Goal: Information Seeking & Learning: Learn about a topic

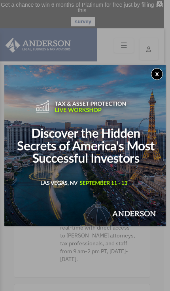
click at [156, 74] on button "x" at bounding box center [157, 74] width 12 height 12
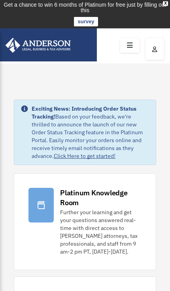
click at [130, 45] on icon at bounding box center [129, 45] width 11 height 12
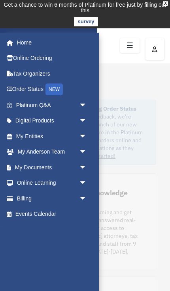
click at [82, 136] on span "arrow_drop_down" at bounding box center [87, 137] width 16 height 16
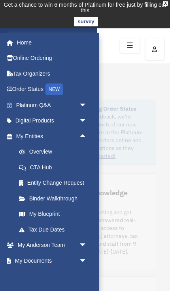
click at [82, 136] on span "arrow_drop_up" at bounding box center [87, 137] width 16 height 16
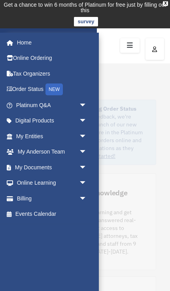
click at [79, 121] on span "arrow_drop_down" at bounding box center [87, 121] width 16 height 16
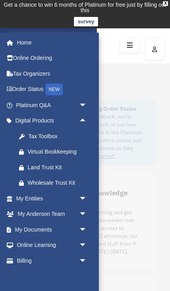
click at [65, 138] on div "Tax Toolbox" at bounding box center [58, 137] width 61 height 10
click at [81, 123] on span "arrow_drop_up" at bounding box center [87, 121] width 16 height 16
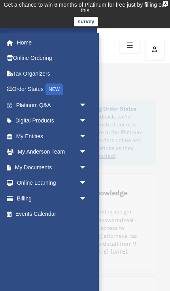
click at [79, 200] on span "arrow_drop_down" at bounding box center [87, 199] width 16 height 16
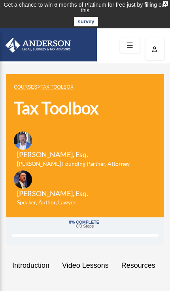
click at [128, 50] on icon at bounding box center [129, 45] width 11 height 12
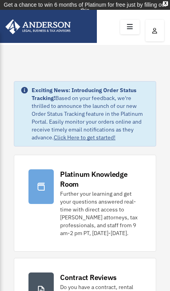
click at [127, 19] on td "Get a chance to win 6 months of Platinum for free just by filling out this surv…" at bounding box center [85, 14] width 170 height 28
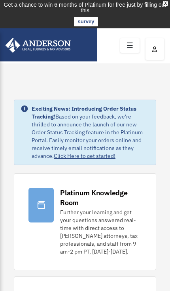
click at [132, 41] on icon at bounding box center [129, 45] width 11 height 12
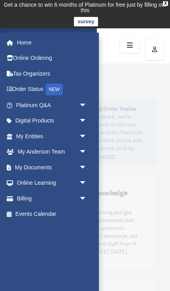
click at [82, 169] on span "arrow_drop_down" at bounding box center [87, 168] width 16 height 16
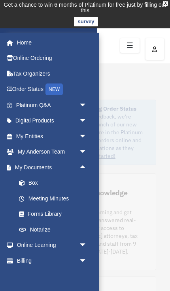
click at [67, 181] on link "Box" at bounding box center [55, 183] width 88 height 16
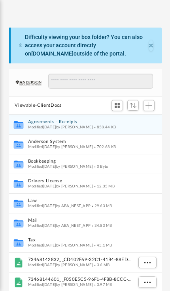
click at [119, 123] on button "Agreements - Receipts" at bounding box center [80, 121] width 104 height 5
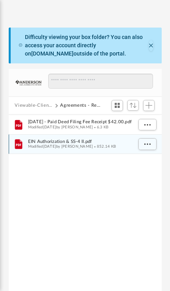
click at [117, 142] on span "EIN Authorization & SS-4 II.pdf" at bounding box center [80, 141] width 104 height 5
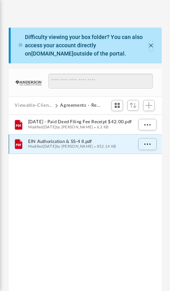
click at [116, 141] on span "EIN Authorization & SS-4 II.pdf" at bounding box center [80, 141] width 104 height 5
click at [149, 147] on button "More options" at bounding box center [147, 144] width 18 height 12
click at [143, 162] on li "Preview" at bounding box center [139, 160] width 23 height 8
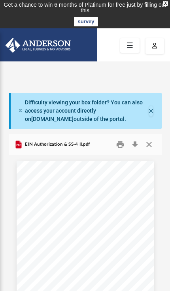
click at [148, 145] on button "Close" at bounding box center [149, 145] width 14 height 12
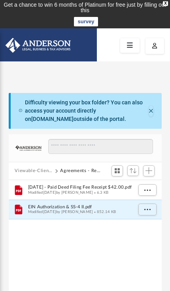
click at [150, 112] on button "Close" at bounding box center [150, 111] width 5 height 11
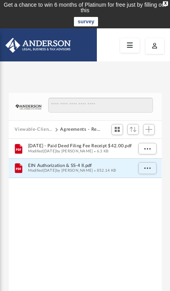
click at [66, 130] on button "Agreements - Receipts" at bounding box center [81, 129] width 42 height 7
click at [45, 132] on button "Viewable-ClientDocs" at bounding box center [34, 129] width 38 height 7
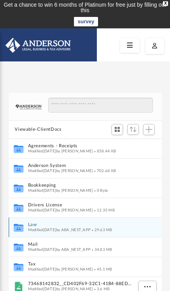
click at [77, 226] on button "Law" at bounding box center [80, 224] width 104 height 5
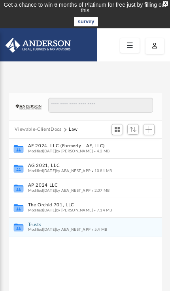
click at [89, 226] on button "Trusts" at bounding box center [80, 224] width 104 height 5
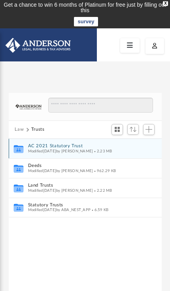
click at [105, 147] on button "AC 2021 Statutory Trust" at bounding box center [80, 146] width 104 height 5
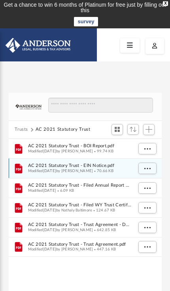
click at [93, 169] on span "Modified Tue Jun 20 2023 by Tomas Diaz-Marin" at bounding box center [60, 171] width 65 height 4
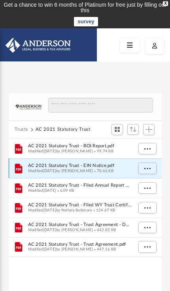
click at [147, 172] on button "More options" at bounding box center [147, 168] width 18 height 12
click at [143, 183] on li "Preview" at bounding box center [139, 184] width 23 height 8
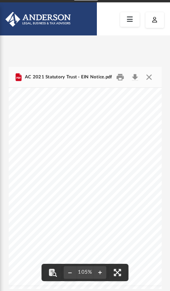
scroll to position [45, 12]
click at [62, 123] on div "Page 1" at bounding box center [132, 167] width 273 height 237
